Goal: Use online tool/utility: Utilize a website feature to perform a specific function

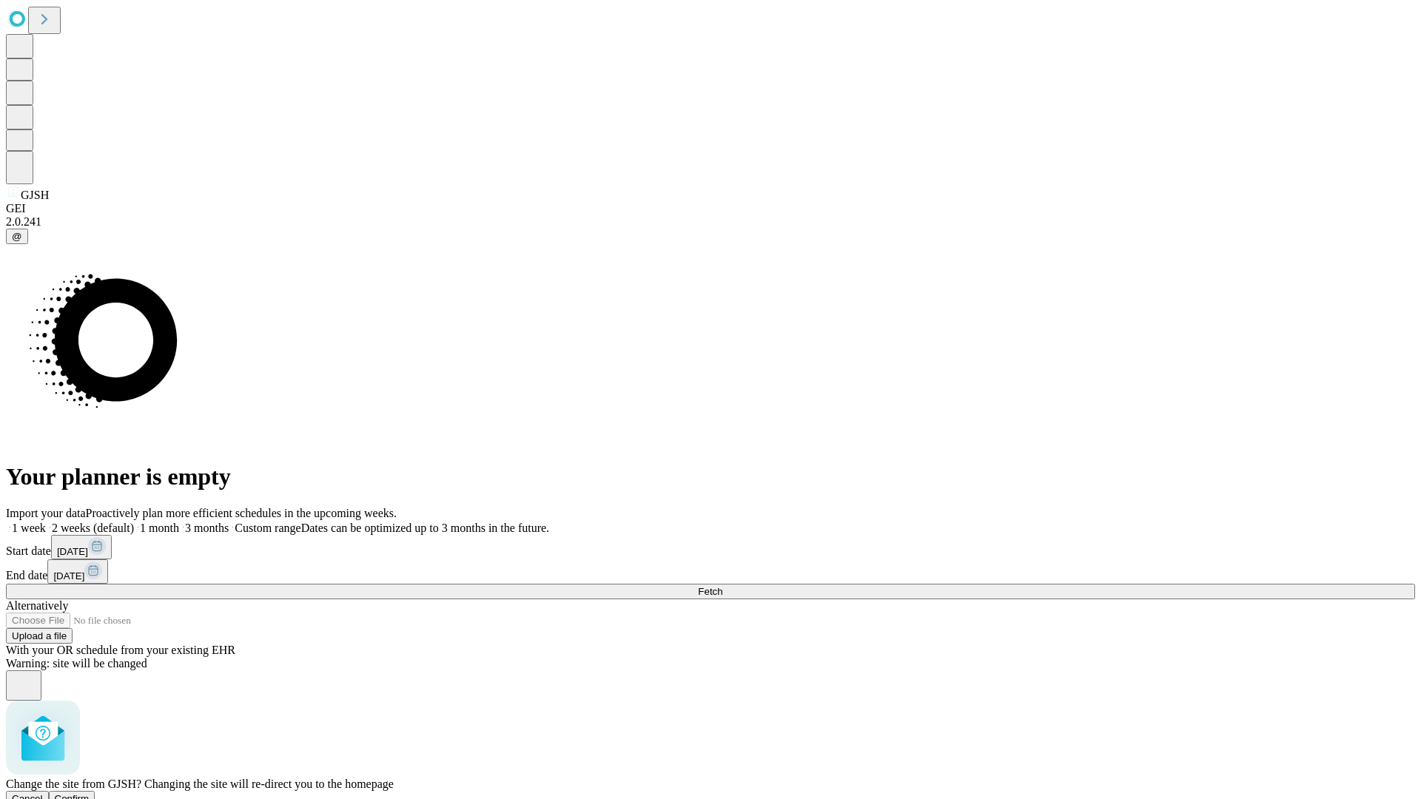
click at [90, 793] on span "Confirm" at bounding box center [72, 798] width 35 height 11
click at [46, 522] on label "1 week" at bounding box center [26, 528] width 40 height 13
click at [722, 586] on span "Fetch" at bounding box center [710, 591] width 24 height 11
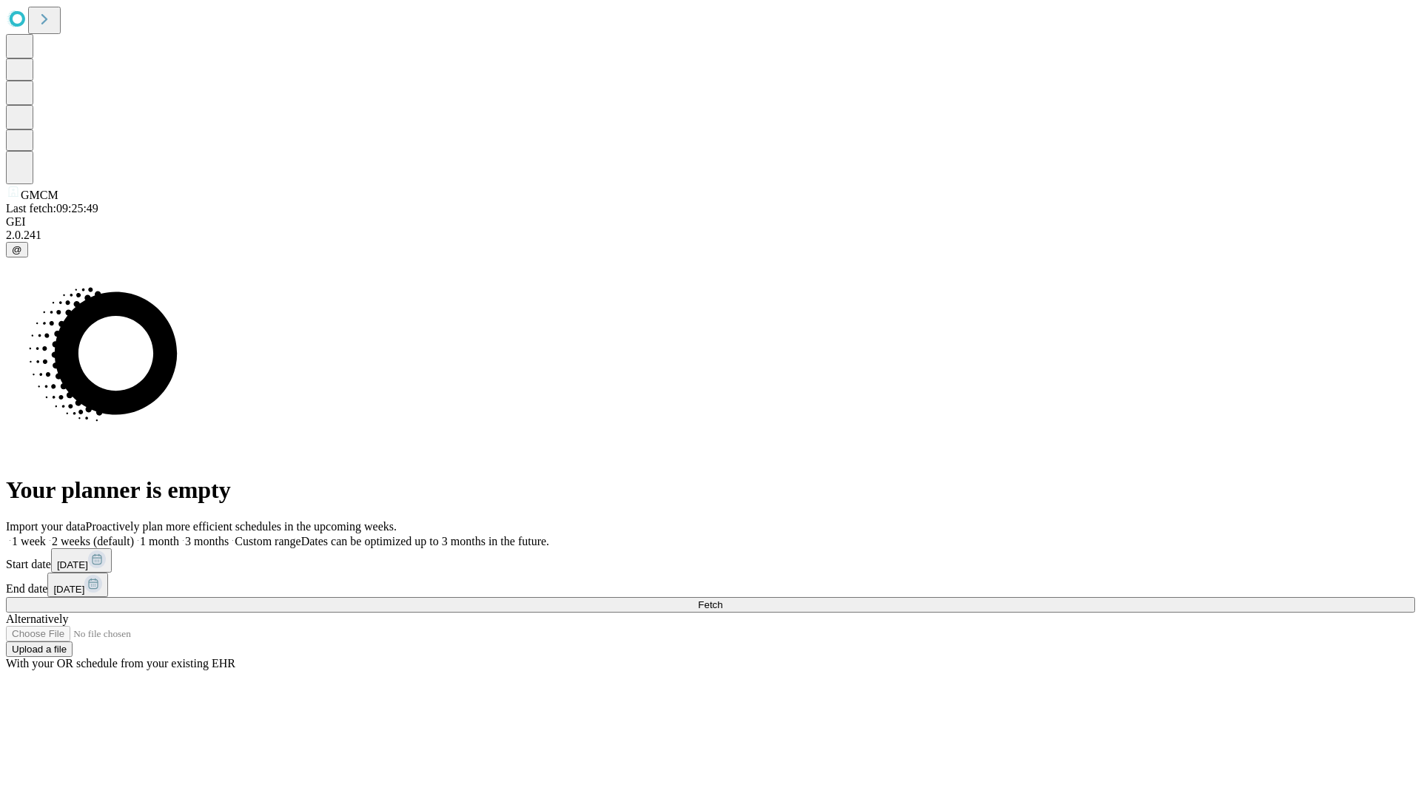
click at [46, 535] on label "1 week" at bounding box center [26, 541] width 40 height 13
click at [722, 600] on span "Fetch" at bounding box center [710, 605] width 24 height 11
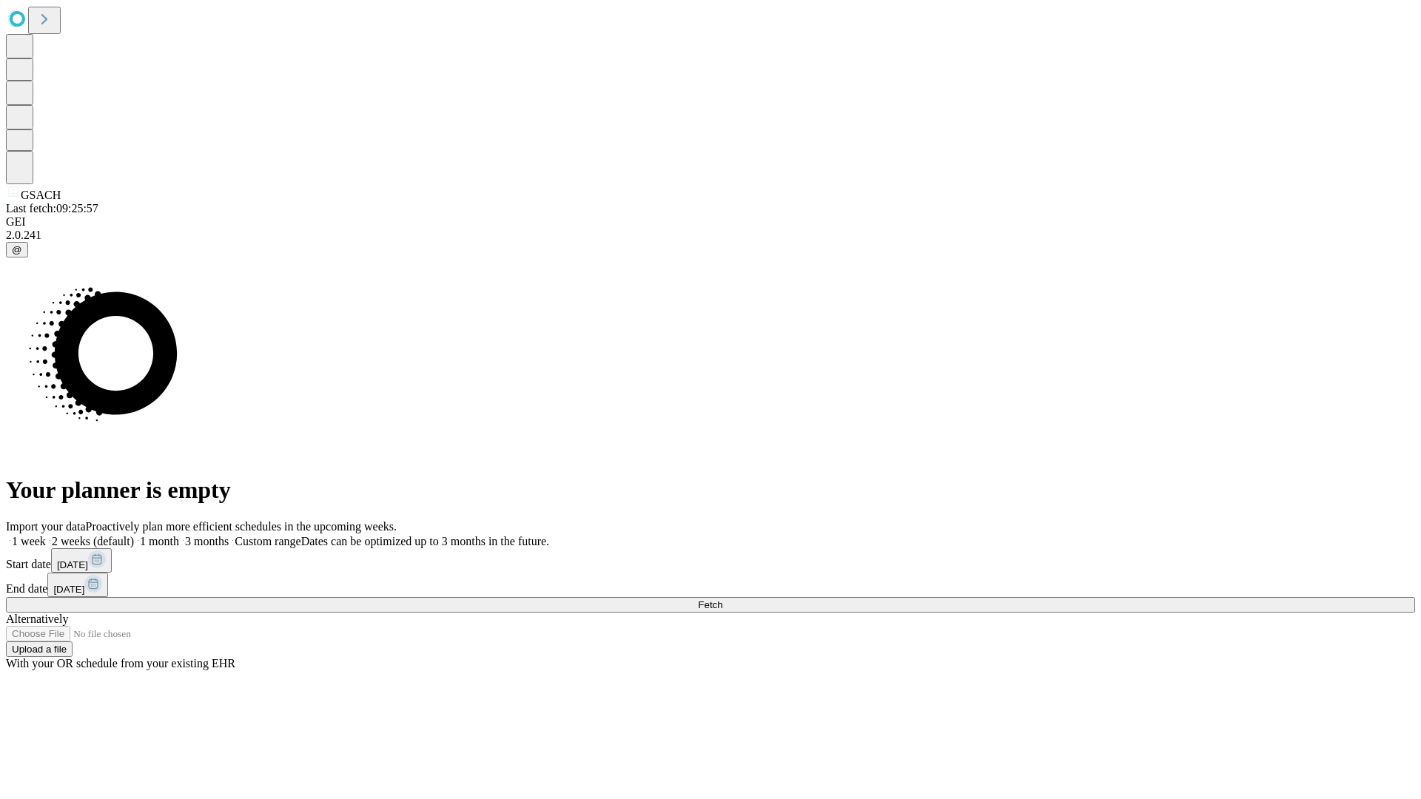
click at [46, 535] on label "1 week" at bounding box center [26, 541] width 40 height 13
click at [722, 600] on span "Fetch" at bounding box center [710, 605] width 24 height 11
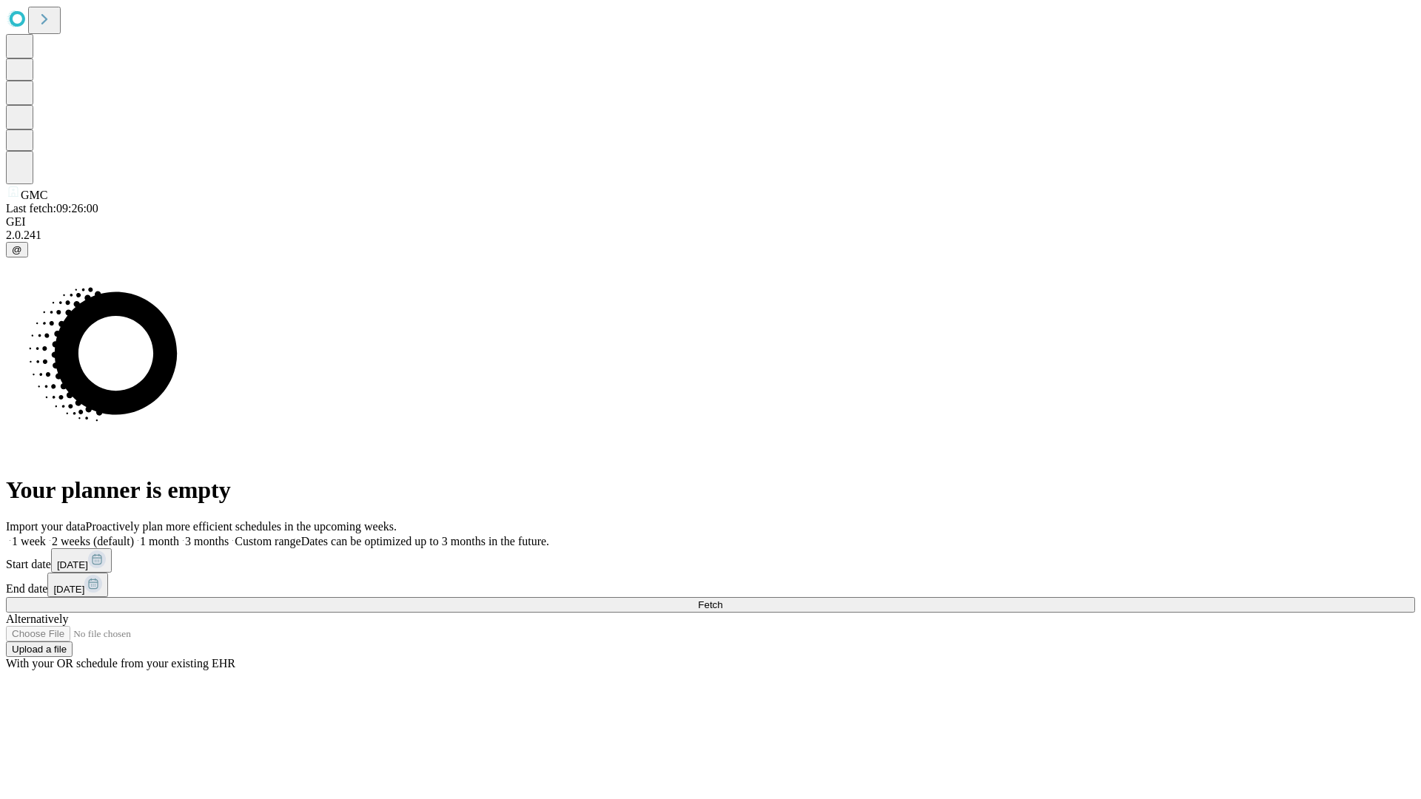
click at [46, 535] on label "1 week" at bounding box center [26, 541] width 40 height 13
click at [722, 600] on span "Fetch" at bounding box center [710, 605] width 24 height 11
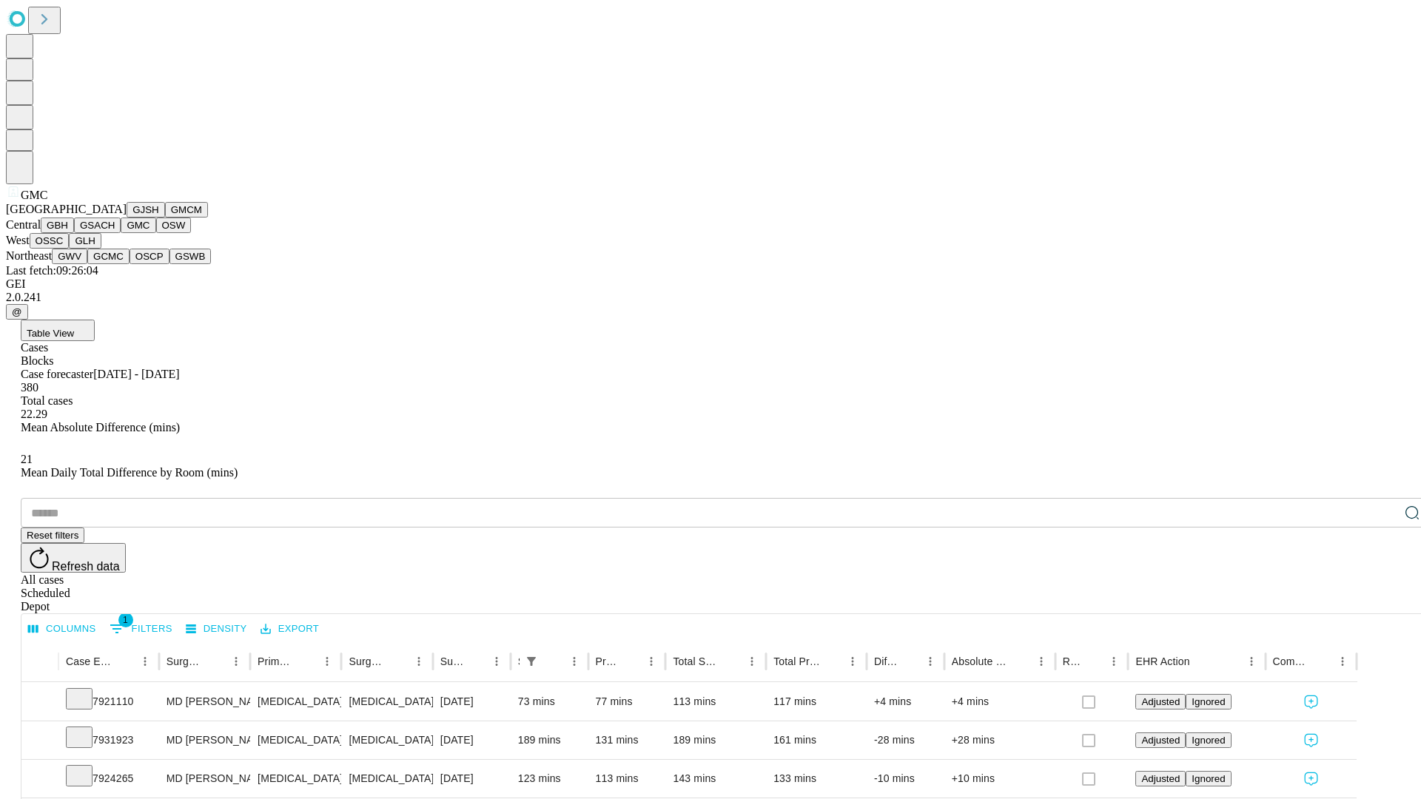
click at [156, 233] on button "OSW" at bounding box center [174, 226] width 36 height 16
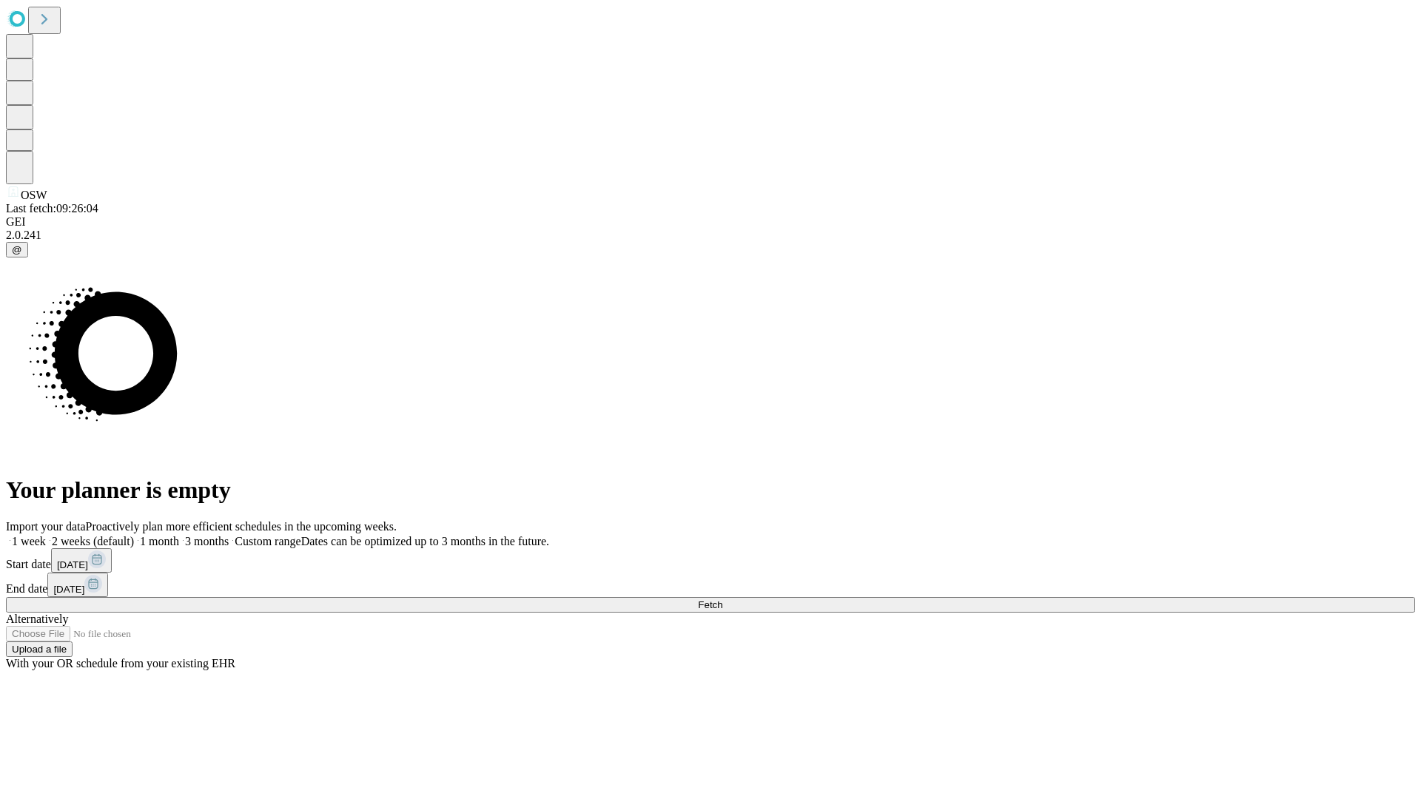
click at [46, 535] on label "1 week" at bounding box center [26, 541] width 40 height 13
click at [722, 600] on span "Fetch" at bounding box center [710, 605] width 24 height 11
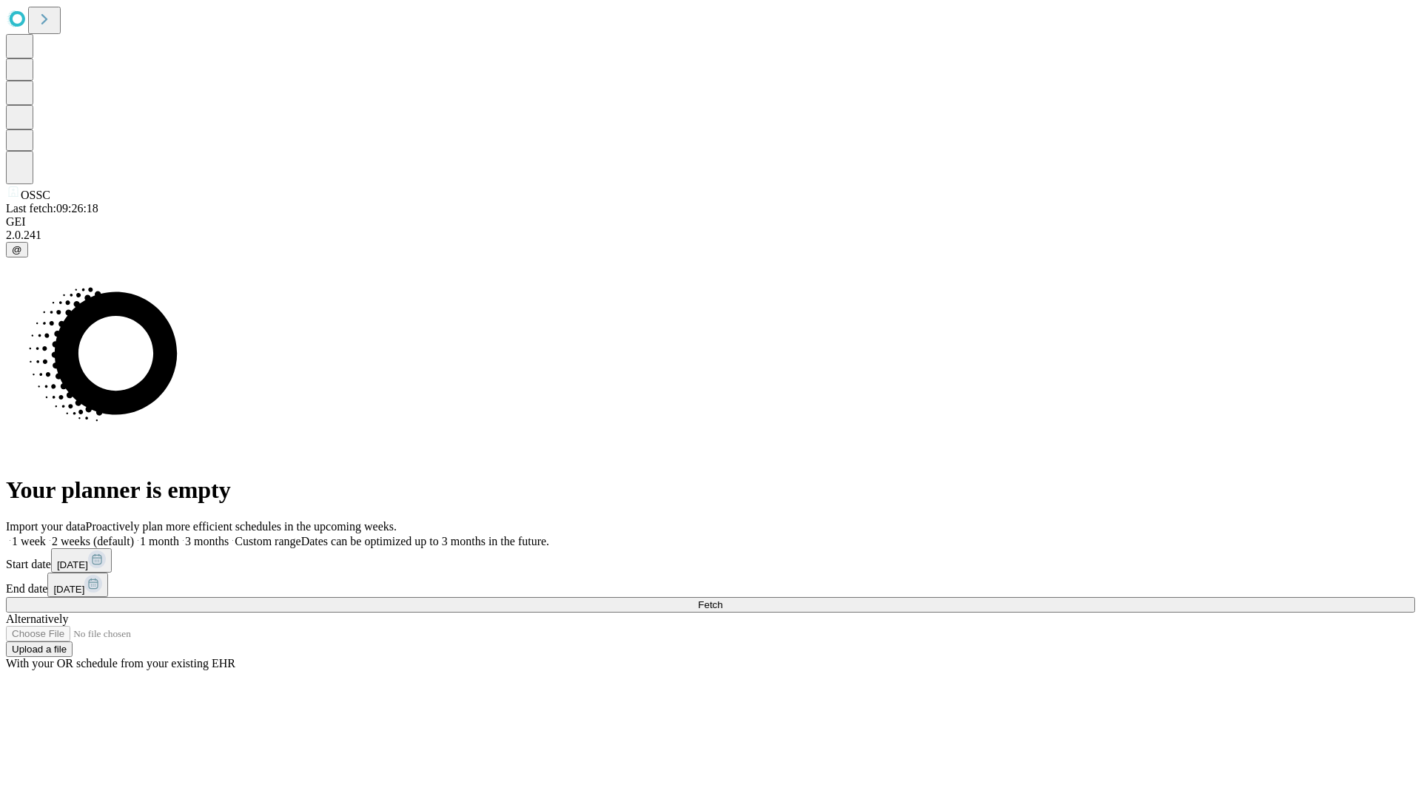
click at [46, 535] on label "1 week" at bounding box center [26, 541] width 40 height 13
click at [722, 600] on span "Fetch" at bounding box center [710, 605] width 24 height 11
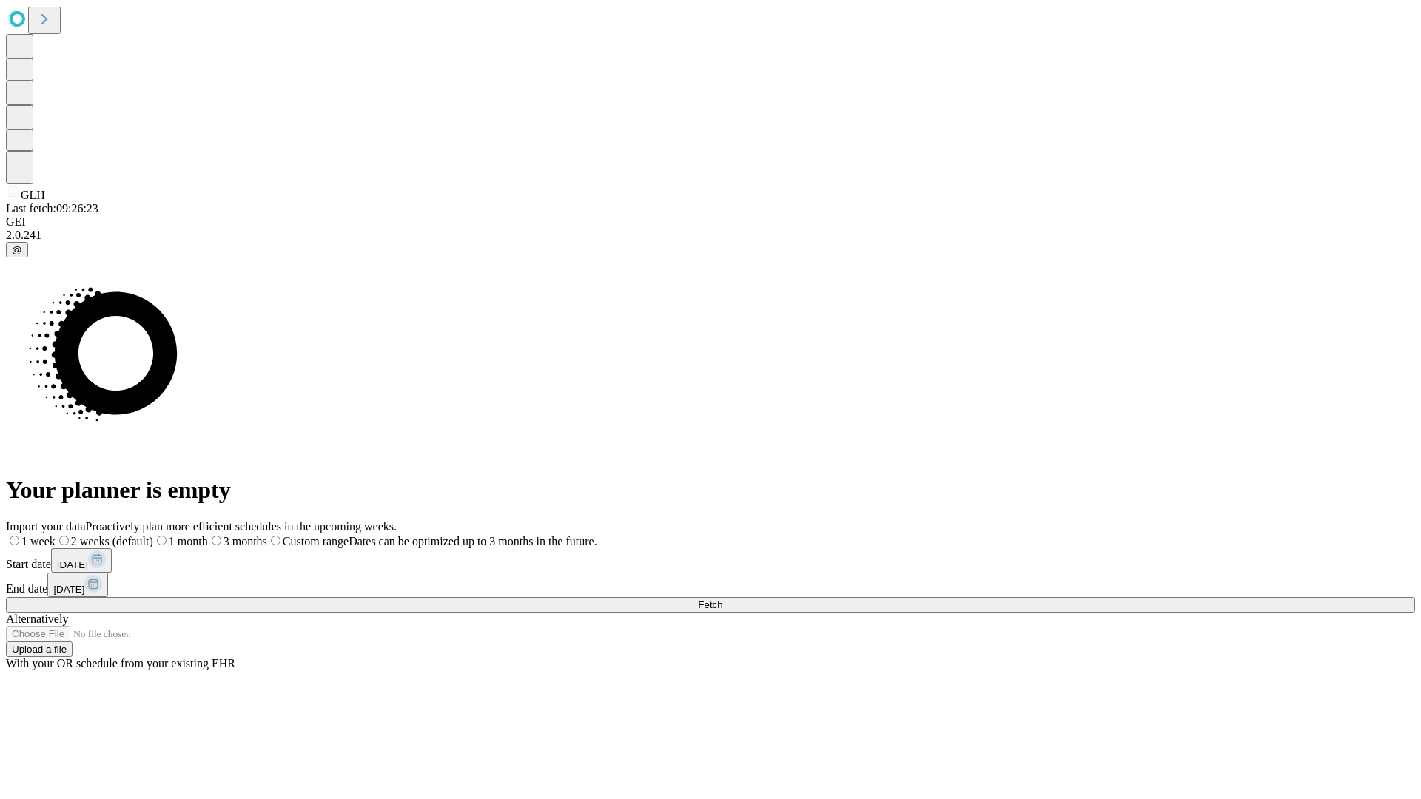
click at [56, 535] on label "1 week" at bounding box center [31, 541] width 50 height 13
click at [722, 600] on span "Fetch" at bounding box center [710, 605] width 24 height 11
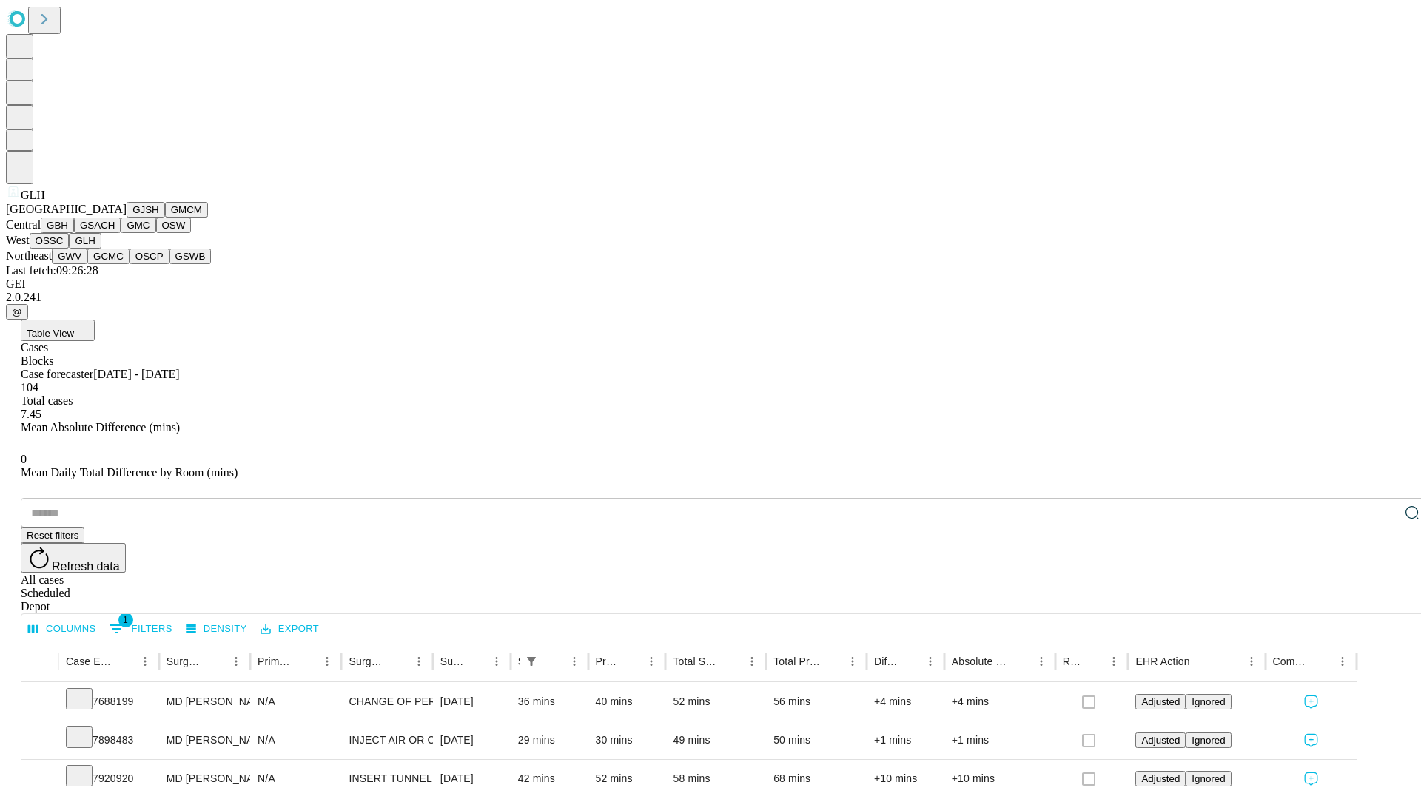
click at [87, 264] on button "GWV" at bounding box center [70, 257] width 36 height 16
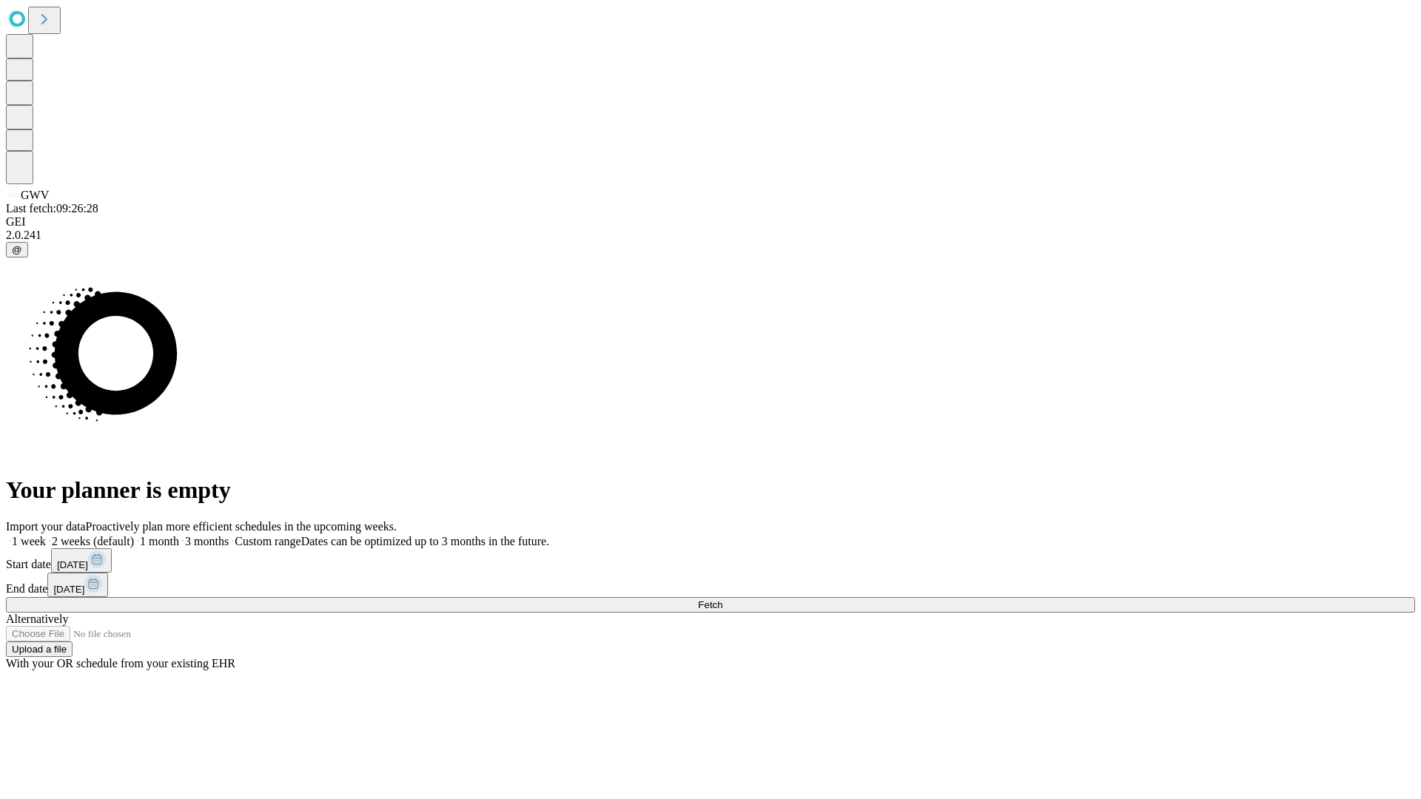
click at [46, 535] on label "1 week" at bounding box center [26, 541] width 40 height 13
click at [722, 600] on span "Fetch" at bounding box center [710, 605] width 24 height 11
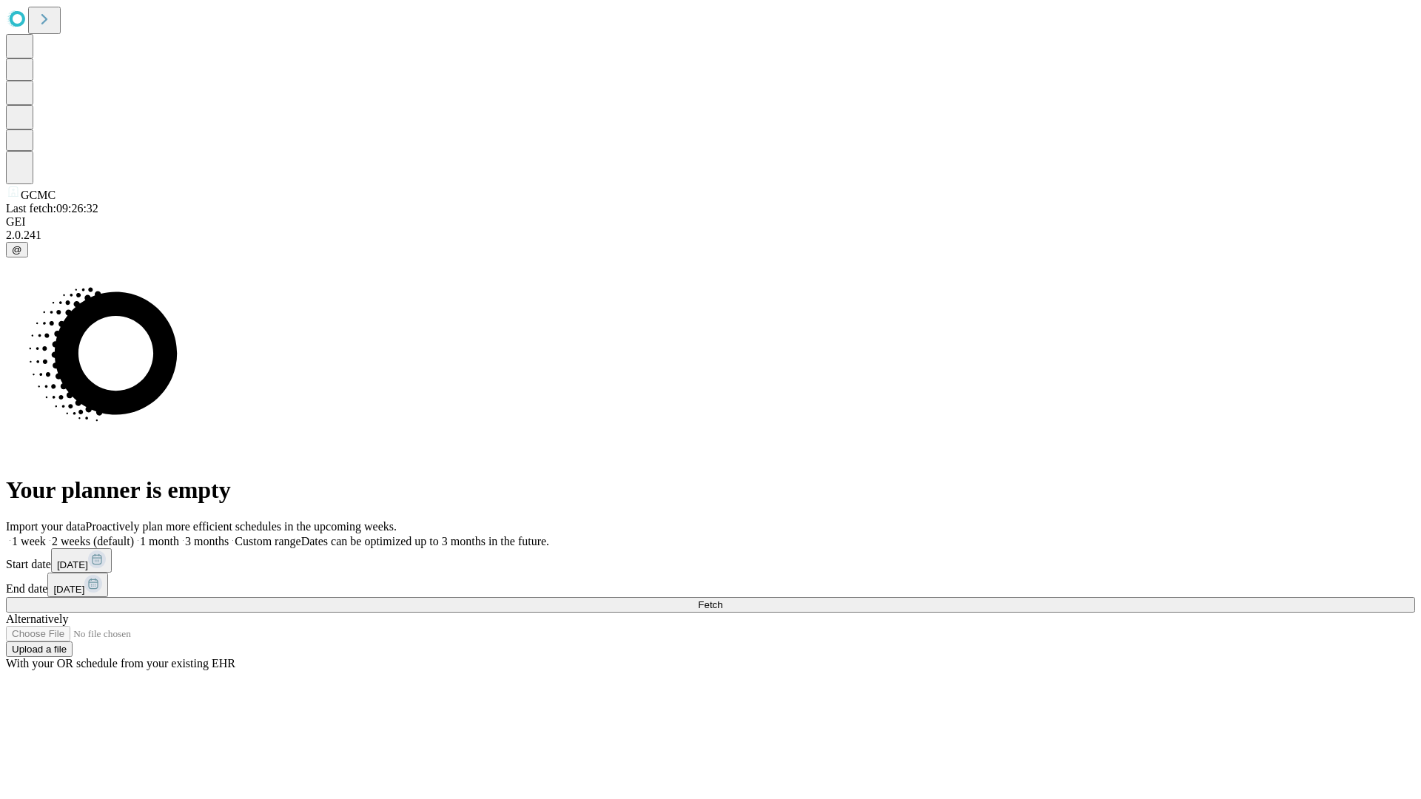
click at [46, 535] on label "1 week" at bounding box center [26, 541] width 40 height 13
click at [722, 600] on span "Fetch" at bounding box center [710, 605] width 24 height 11
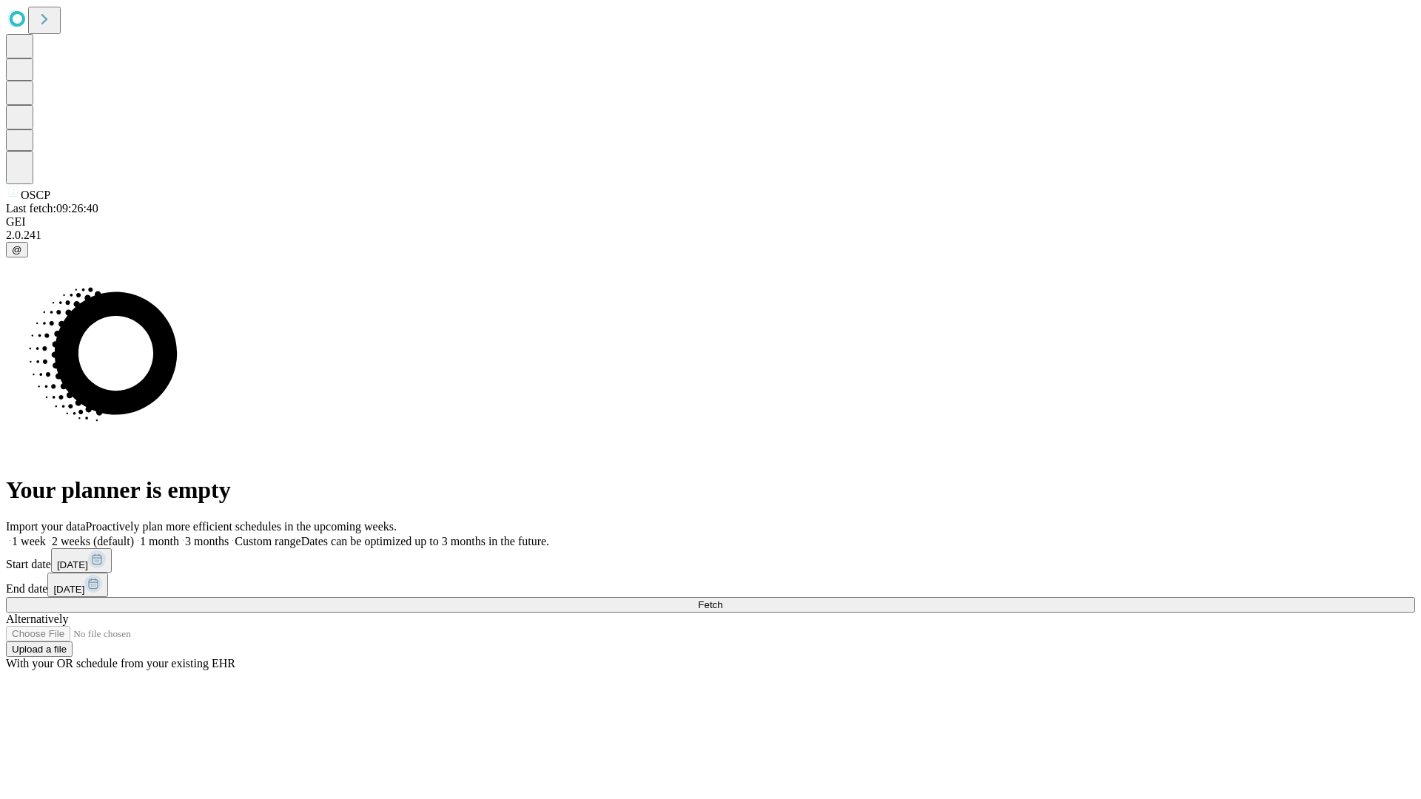
click at [46, 535] on label "1 week" at bounding box center [26, 541] width 40 height 13
click at [722, 600] on span "Fetch" at bounding box center [710, 605] width 24 height 11
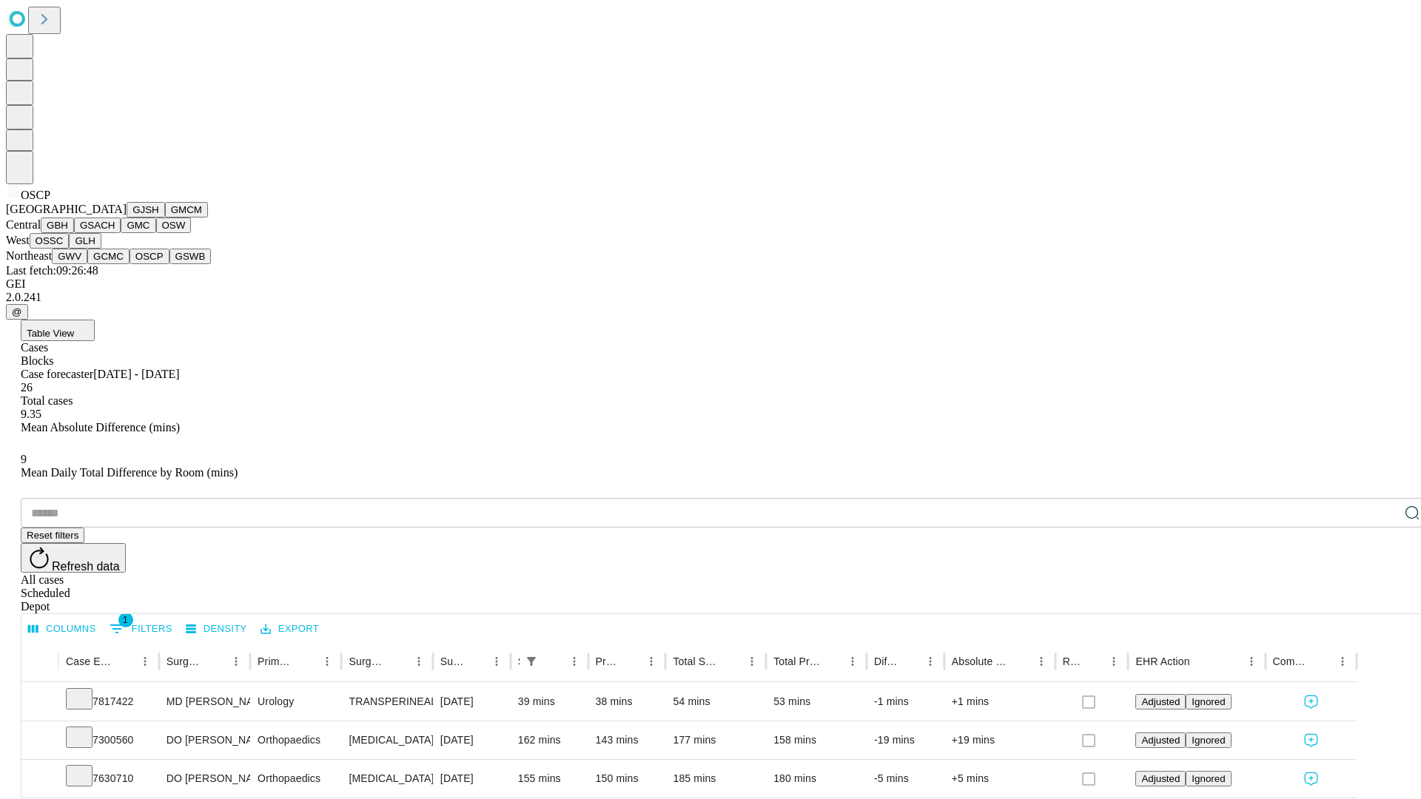
click at [170, 264] on button "GSWB" at bounding box center [191, 257] width 42 height 16
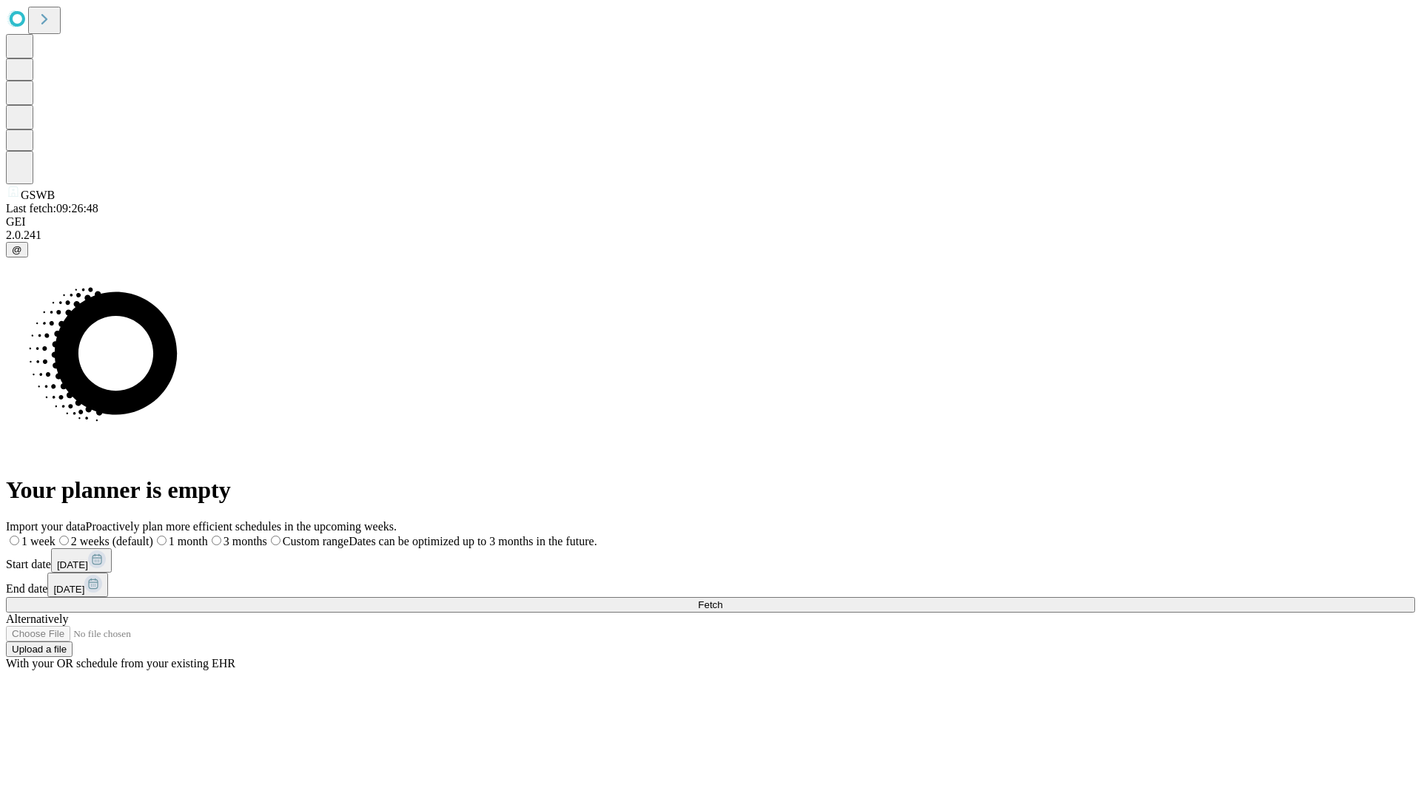
click at [56, 535] on label "1 week" at bounding box center [31, 541] width 50 height 13
click at [722, 600] on span "Fetch" at bounding box center [710, 605] width 24 height 11
